Goal: Check status

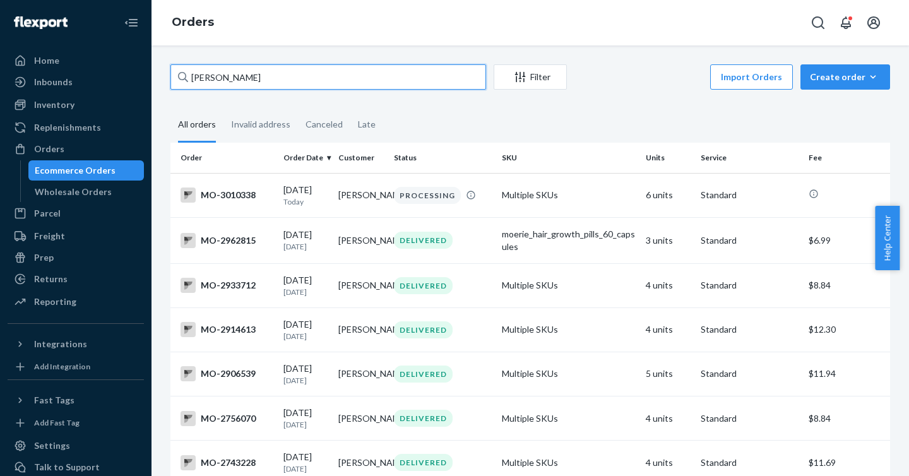
click at [351, 66] on input "[PERSON_NAME]" at bounding box center [328, 76] width 316 height 25
drag, startPoint x: 323, startPoint y: 79, endPoint x: 178, endPoint y: 71, distance: 145.4
click at [178, 71] on div "[PERSON_NAME]" at bounding box center [328, 76] width 316 height 25
type input "2782071"
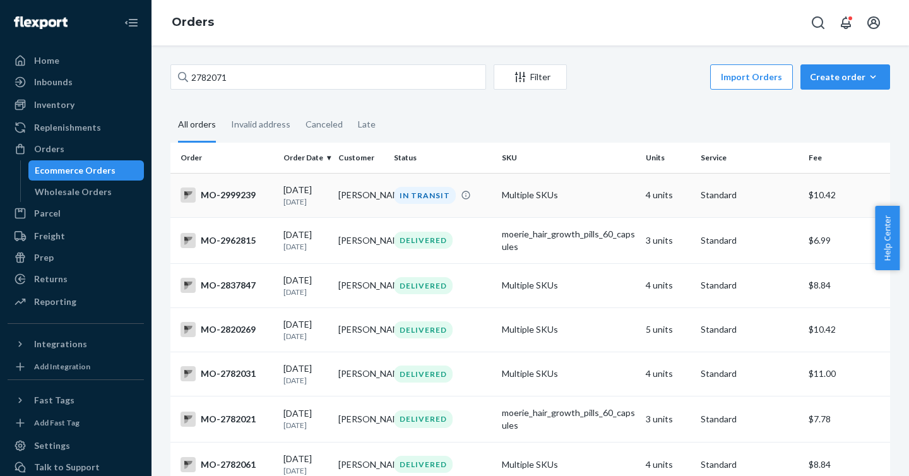
click at [235, 194] on div "MO-2999239" at bounding box center [227, 194] width 93 height 15
drag, startPoint x: 256, startPoint y: 76, endPoint x: 167, endPoint y: 62, distance: 90.2
click at [167, 62] on div "2782071 Filter Import Orders Create order Ecommerce order Removal order All ord…" at bounding box center [529, 260] width 757 height 430
click at [329, 81] on input "2782071" at bounding box center [328, 76] width 316 height 25
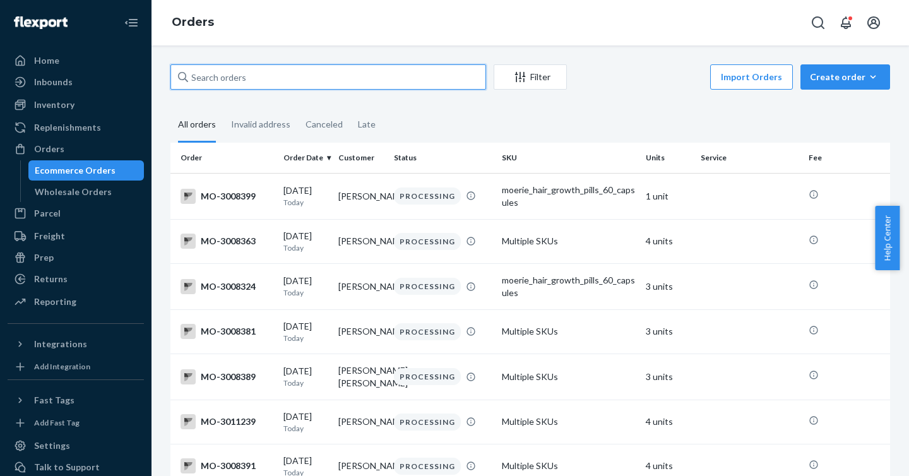
paste input "[PERSON_NAME]"
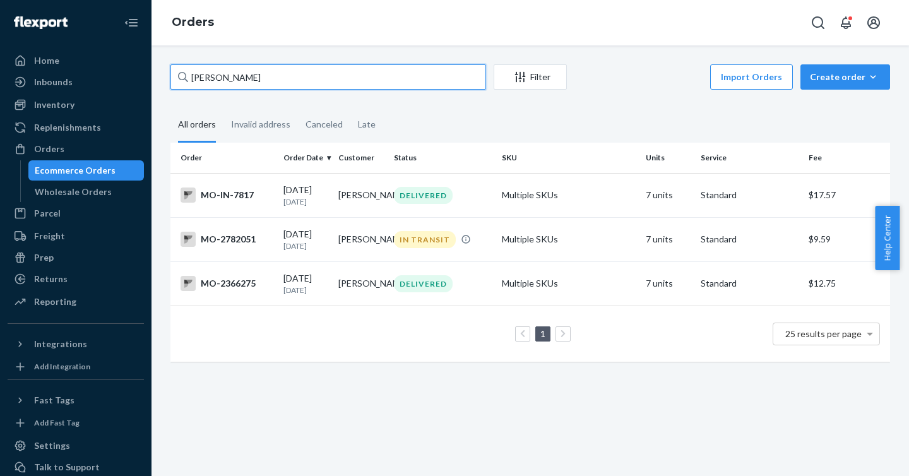
type input "[PERSON_NAME]"
click at [224, 198] on div "MO-IN-7817" at bounding box center [227, 194] width 93 height 15
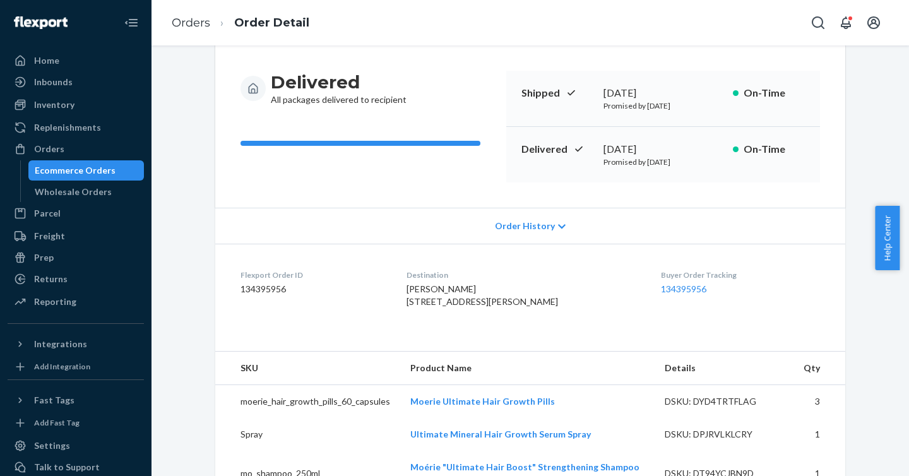
scroll to position [126, 0]
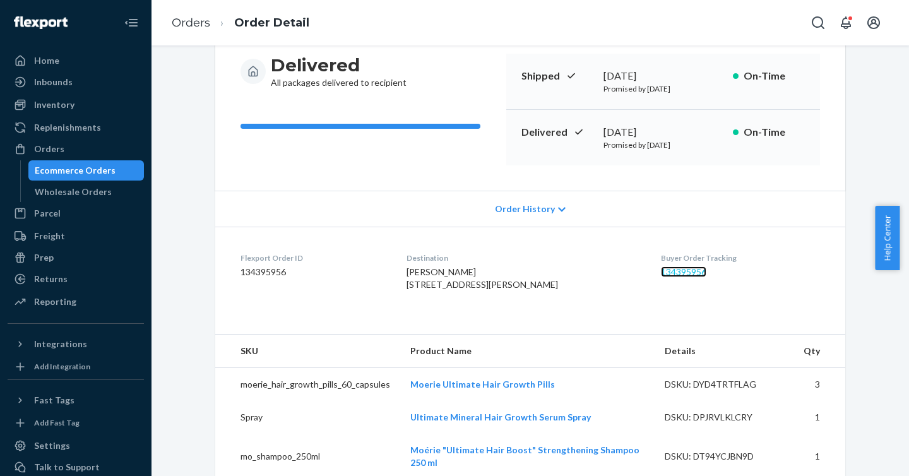
click at [661, 272] on link "134395956" at bounding box center [683, 271] width 45 height 11
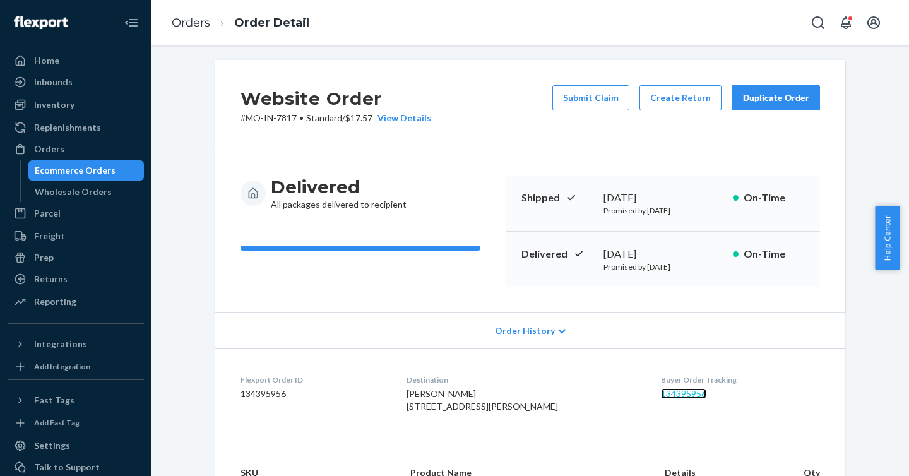
scroll to position [0, 0]
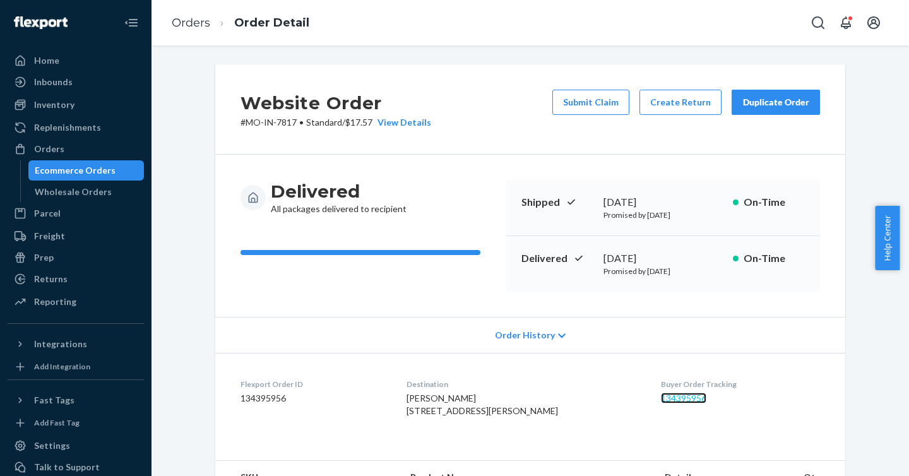
click at [666, 400] on link "134395956" at bounding box center [683, 398] width 45 height 11
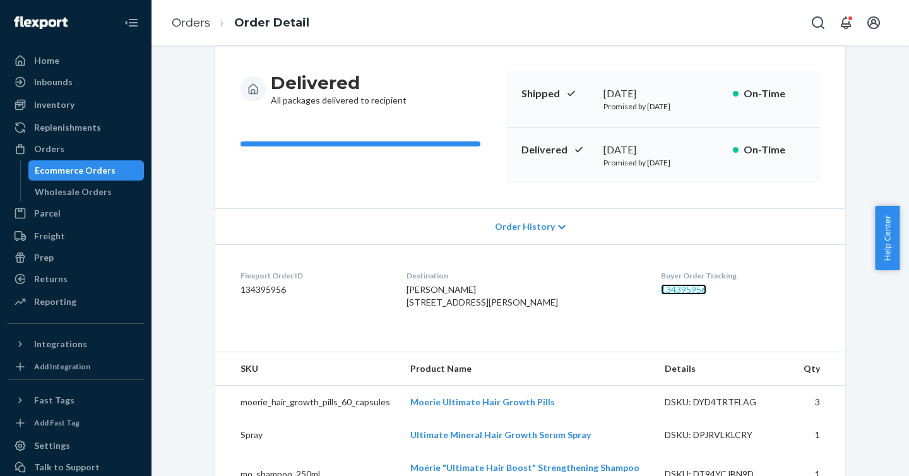
scroll to position [114, 0]
